Goal: Task Accomplishment & Management: Manage account settings

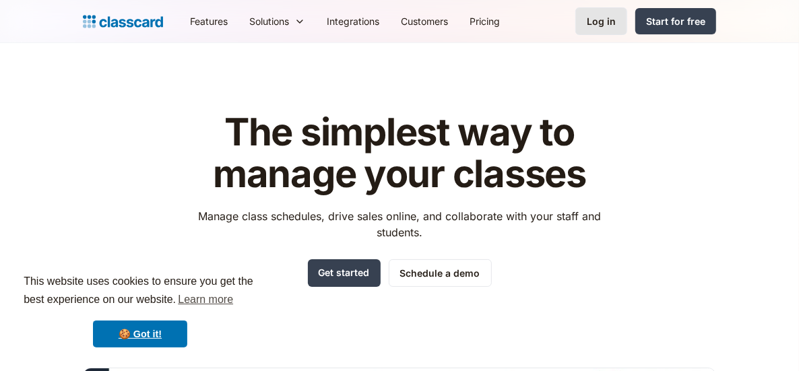
click at [609, 22] on div "Log in" at bounding box center [600, 21] width 29 height 14
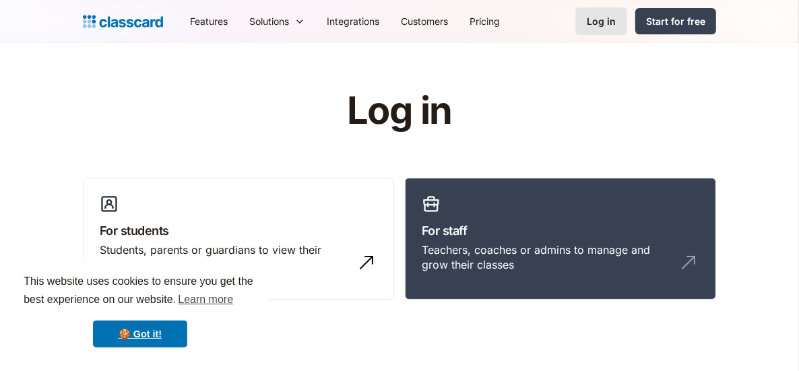
click at [604, 20] on div "Log in" at bounding box center [600, 21] width 29 height 14
click at [600, 29] on link "Log in" at bounding box center [601, 21] width 52 height 28
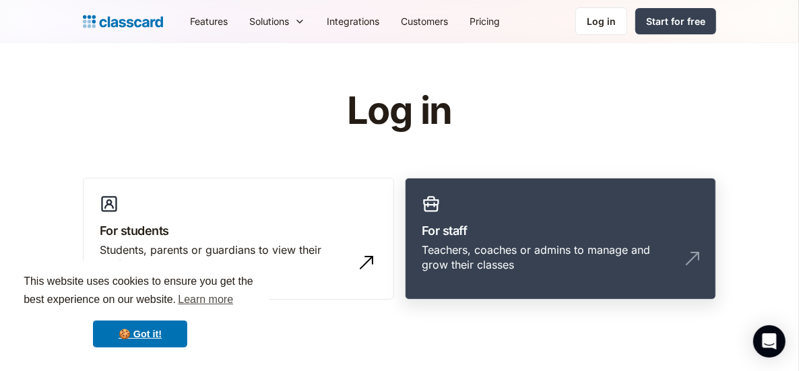
click at [549, 232] on h3 "For staff" at bounding box center [560, 231] width 277 height 18
